Goal: Find specific page/section: Find specific page/section

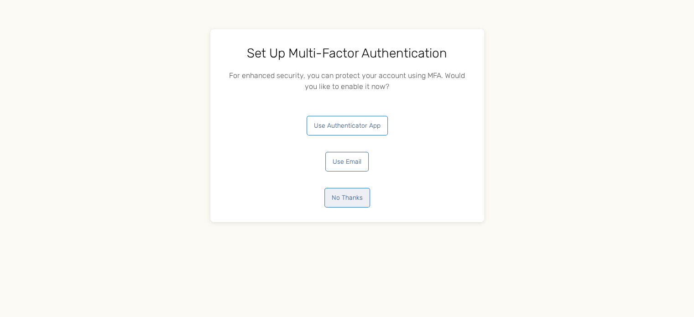
click at [357, 201] on button "No Thanks" at bounding box center [347, 198] width 46 height 20
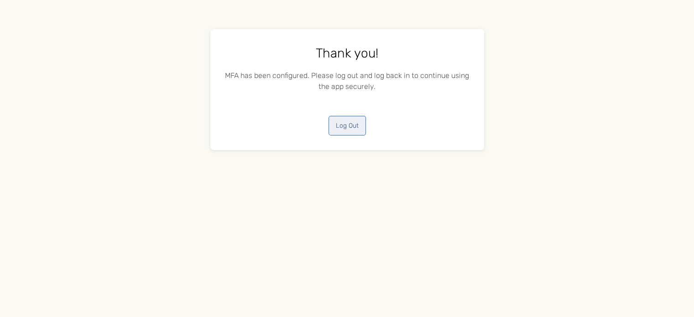
click at [347, 125] on button "Log Out" at bounding box center [346, 126] width 37 height 20
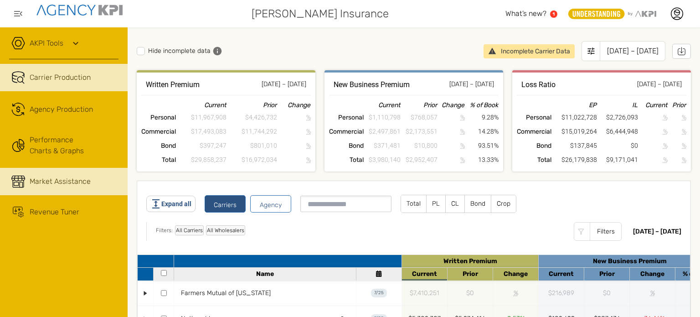
click at [72, 168] on link "Market Assistance" at bounding box center [64, 181] width 128 height 27
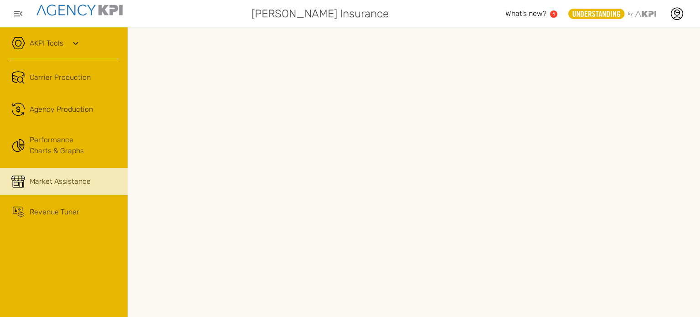
click at [67, 174] on link "Market Assistance" at bounding box center [64, 181] width 128 height 27
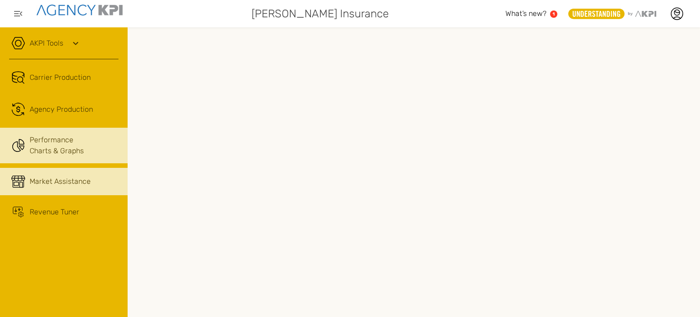
click at [63, 149] on link "Performance Charts & Graphs" at bounding box center [64, 146] width 128 height 36
click at [72, 179] on div "Market Assistance" at bounding box center [60, 181] width 61 height 11
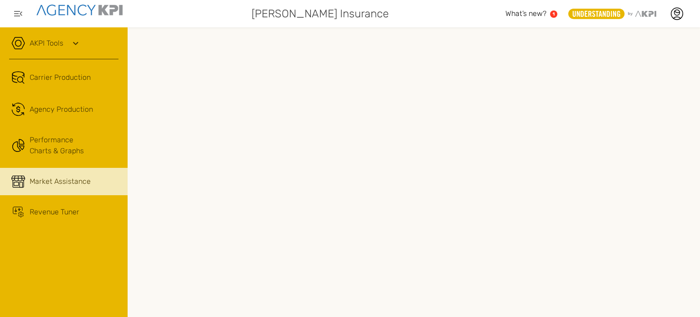
click at [521, 11] on span "What’s new?" at bounding box center [526, 13] width 41 height 9
click at [674, 12] on icon at bounding box center [677, 14] width 14 height 14
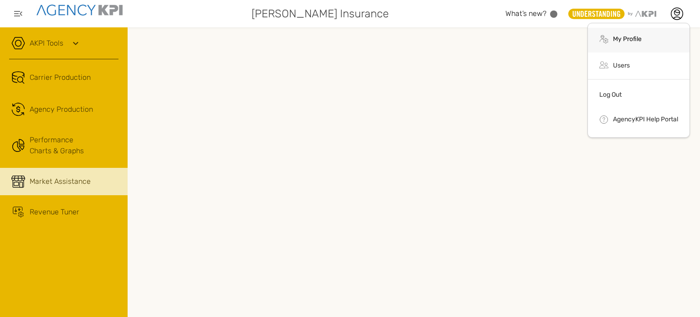
click at [650, 36] on li ".cls-1{fill:none;stroke:#000;stroke-linecap:round;stroke-linejoin:round;stroke-…" at bounding box center [639, 40] width 102 height 25
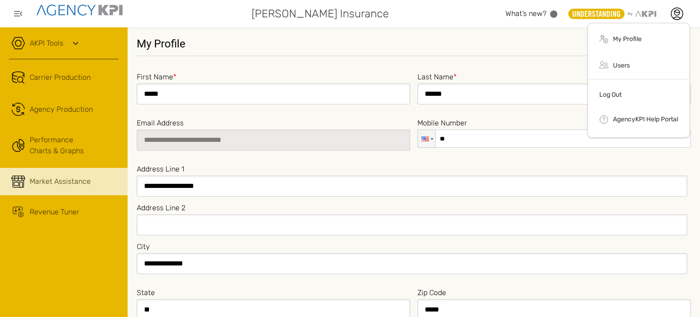
click at [78, 176] on div "Market Assistance" at bounding box center [60, 181] width 61 height 11
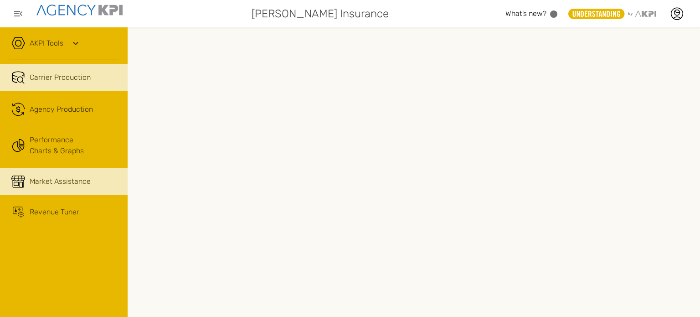
click at [79, 71] on link "Carrier Production" at bounding box center [64, 77] width 128 height 27
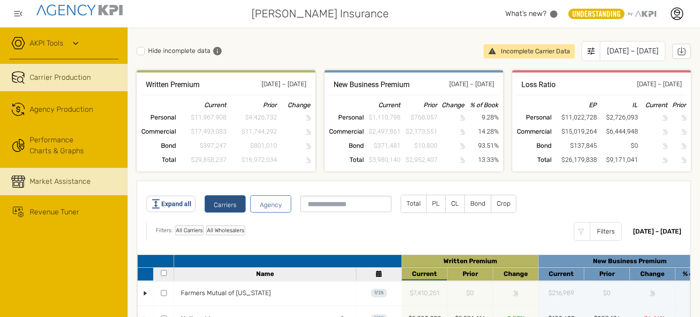
click at [57, 186] on div "Market Assistance" at bounding box center [60, 181] width 61 height 11
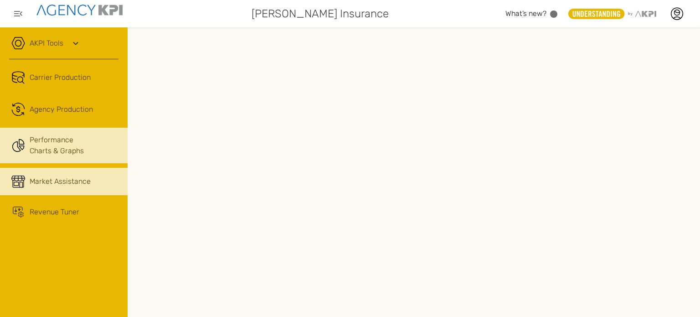
click at [43, 144] on link "Performance Charts & Graphs" at bounding box center [64, 146] width 128 height 36
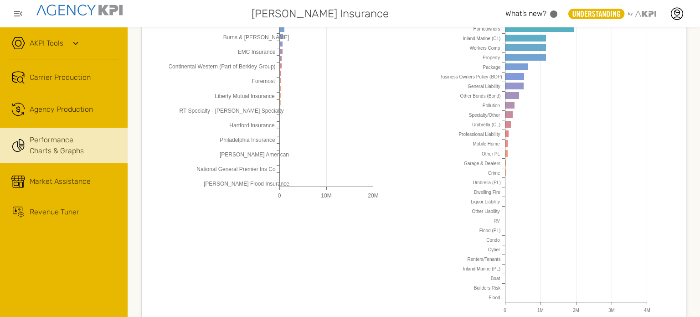
scroll to position [975, 0]
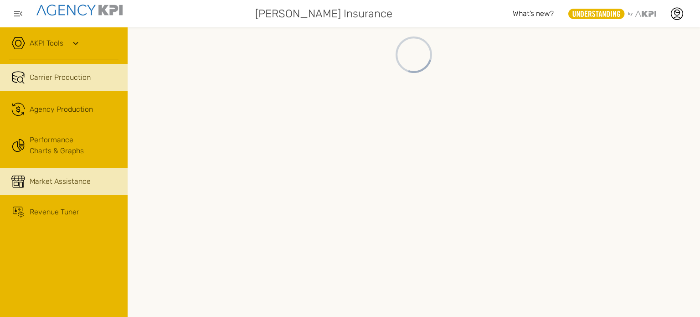
click at [81, 181] on div "Market Assistance" at bounding box center [60, 181] width 61 height 11
click at [53, 70] on link "Carrier Production" at bounding box center [64, 77] width 128 height 27
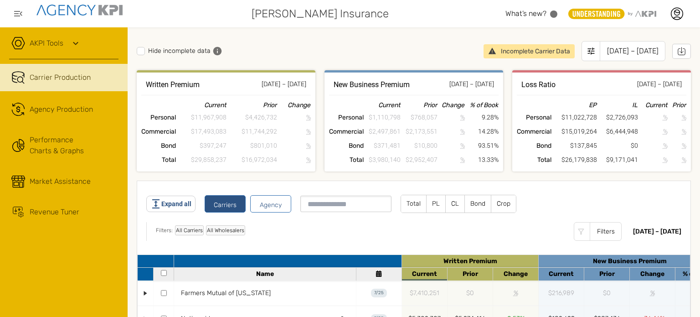
click at [449, 208] on label "CL" at bounding box center [455, 203] width 19 height 17
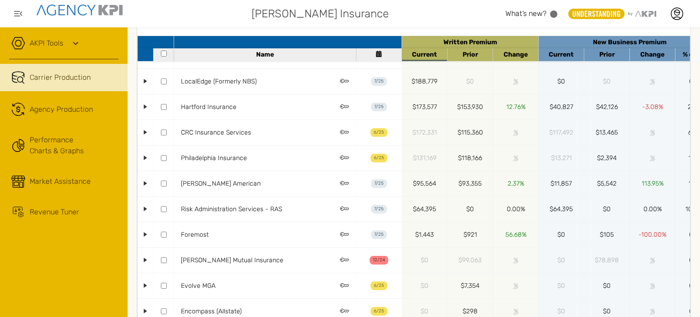
scroll to position [370, 0]
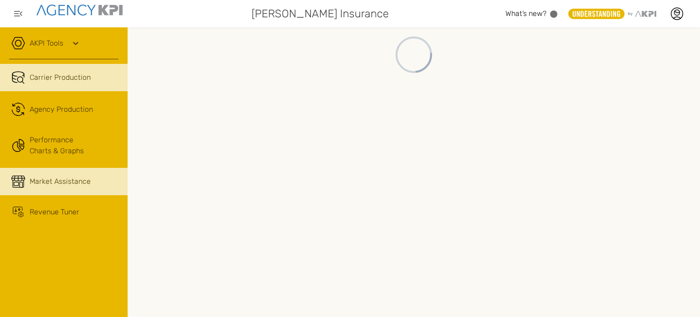
click at [52, 182] on div "Market Assistance" at bounding box center [60, 181] width 61 height 11
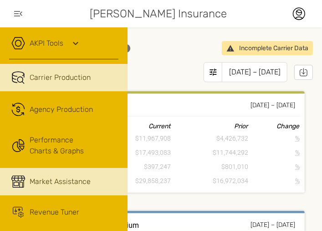
click at [67, 180] on div "Market Assistance" at bounding box center [60, 181] width 61 height 11
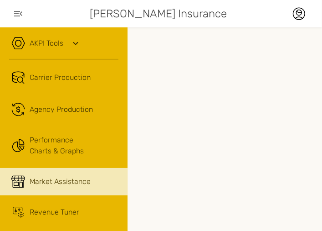
scroll to position [0, 142]
